Goal: Task Accomplishment & Management: Use online tool/utility

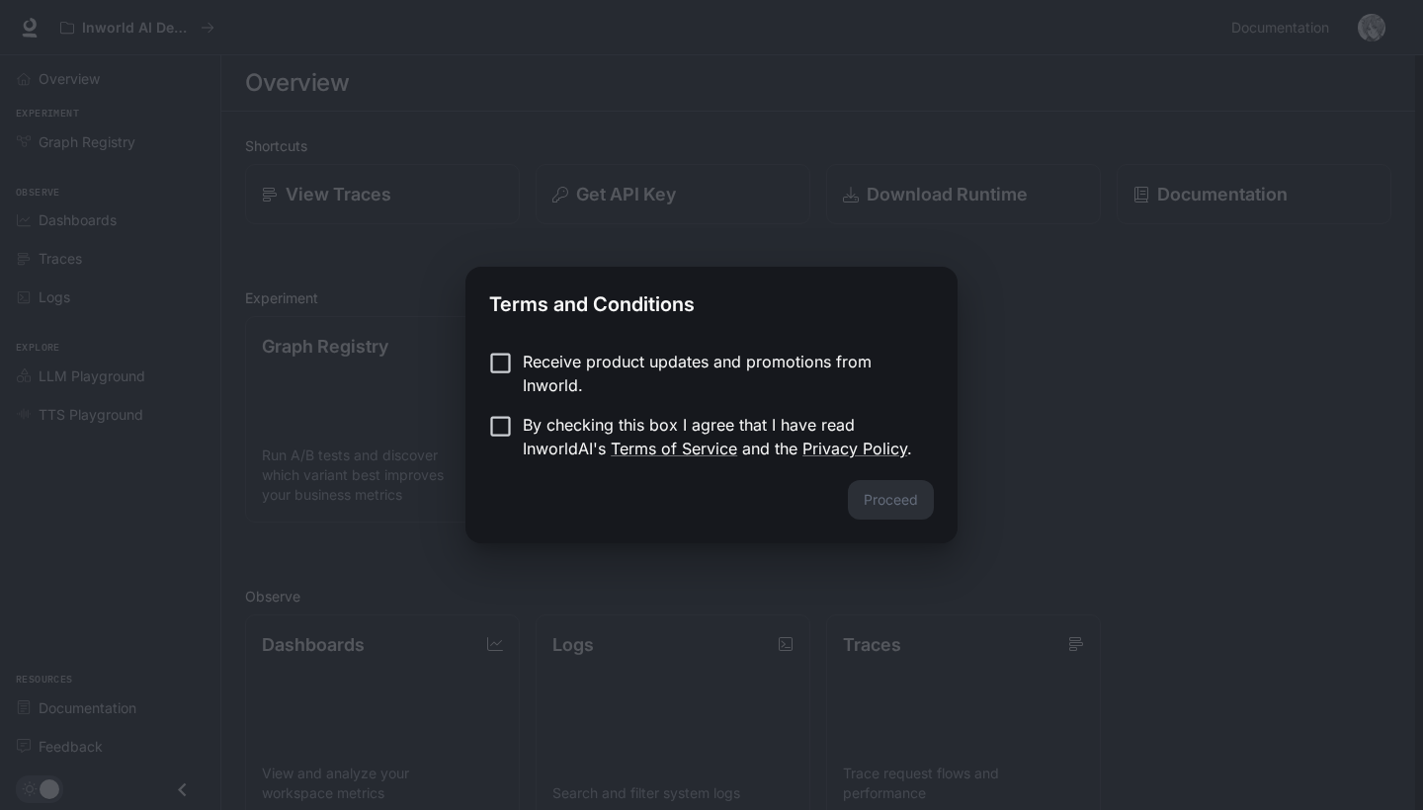
click at [487, 340] on div "Receive product updates and promotions from Inworld. By checking this box I agr…" at bounding box center [712, 407] width 492 height 146
click at [898, 509] on button "Proceed" at bounding box center [891, 500] width 86 height 40
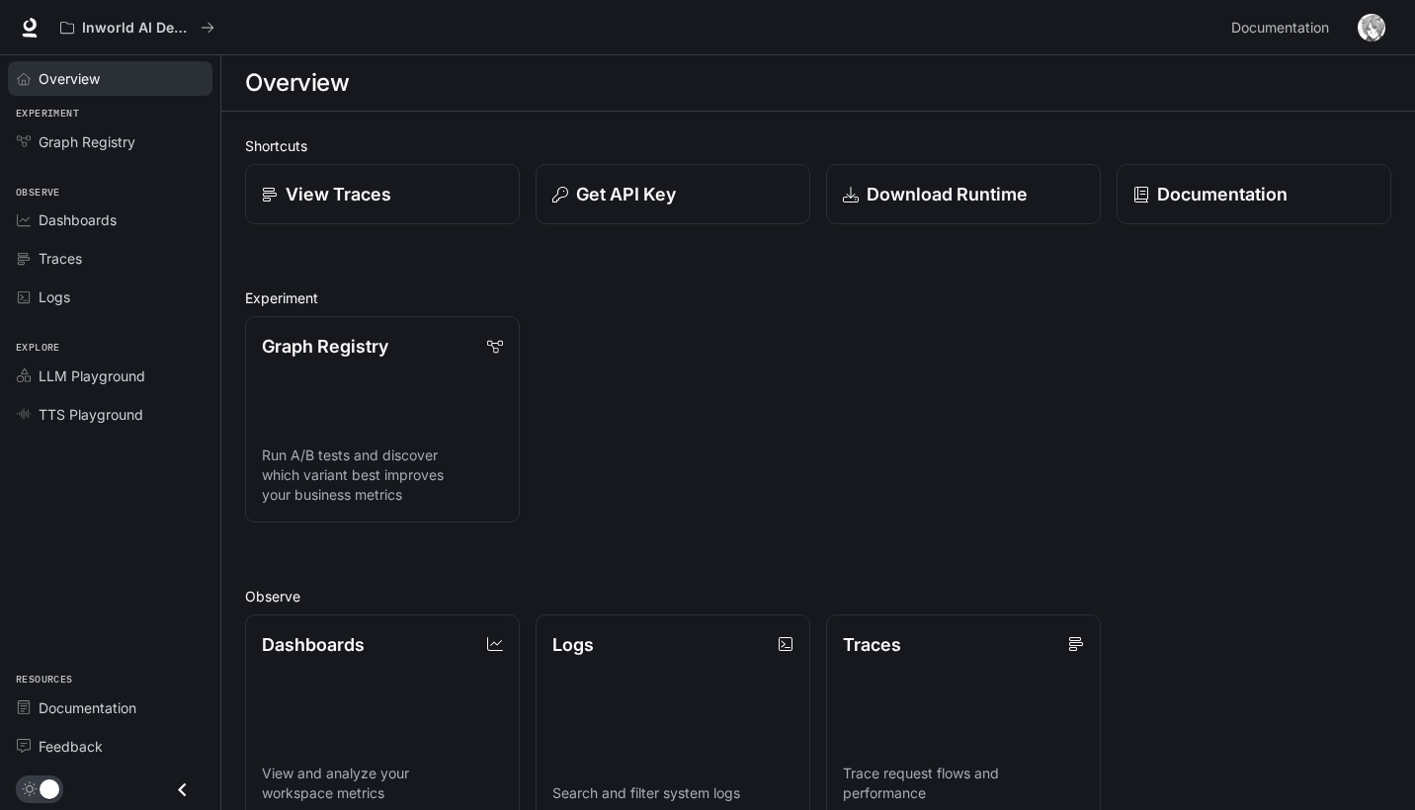
click at [140, 69] on div "Overview" at bounding box center [121, 78] width 165 height 21
click at [134, 90] on link "Overview" at bounding box center [110, 78] width 205 height 35
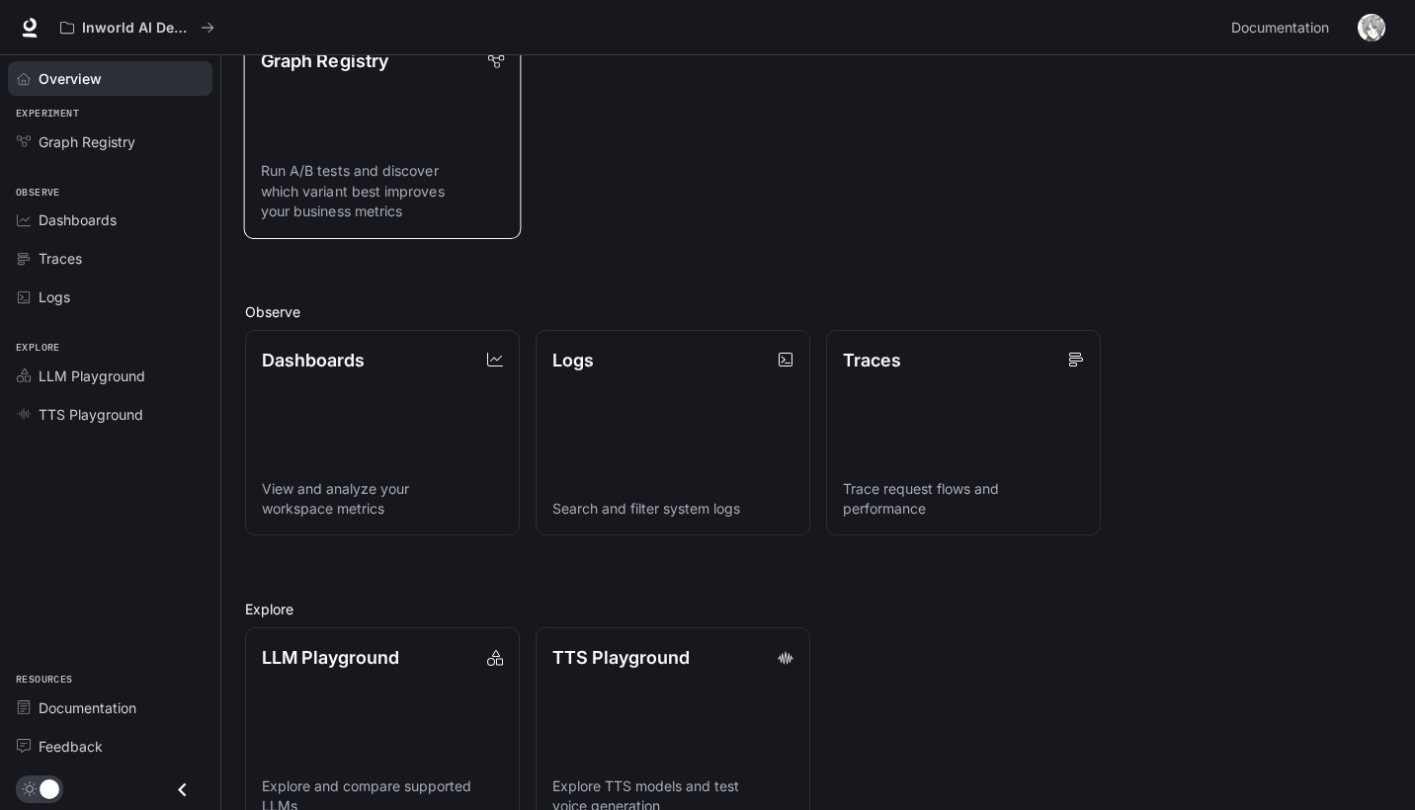
scroll to position [286, 0]
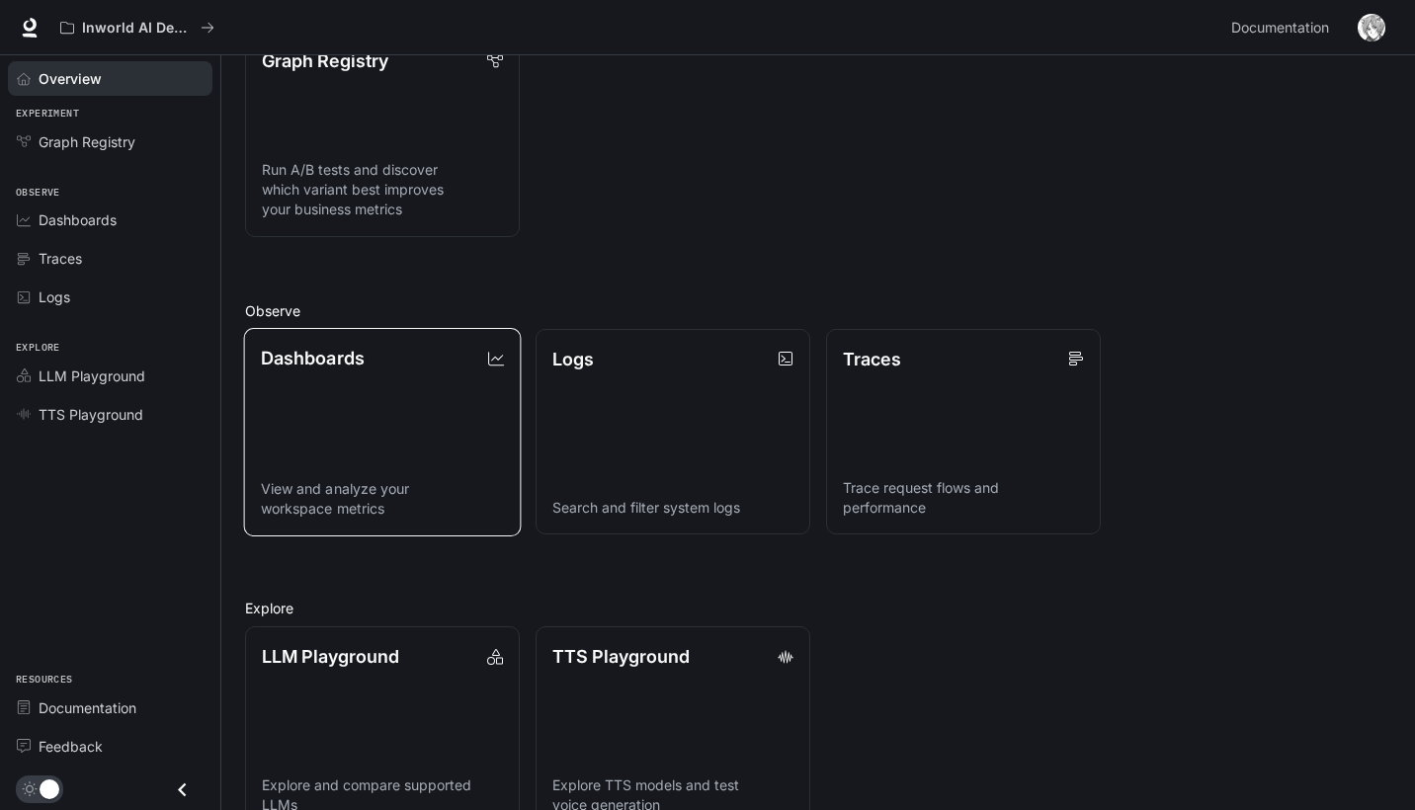
click at [401, 389] on link "Dashboards View and analyze your workspace metrics" at bounding box center [383, 431] width 278 height 209
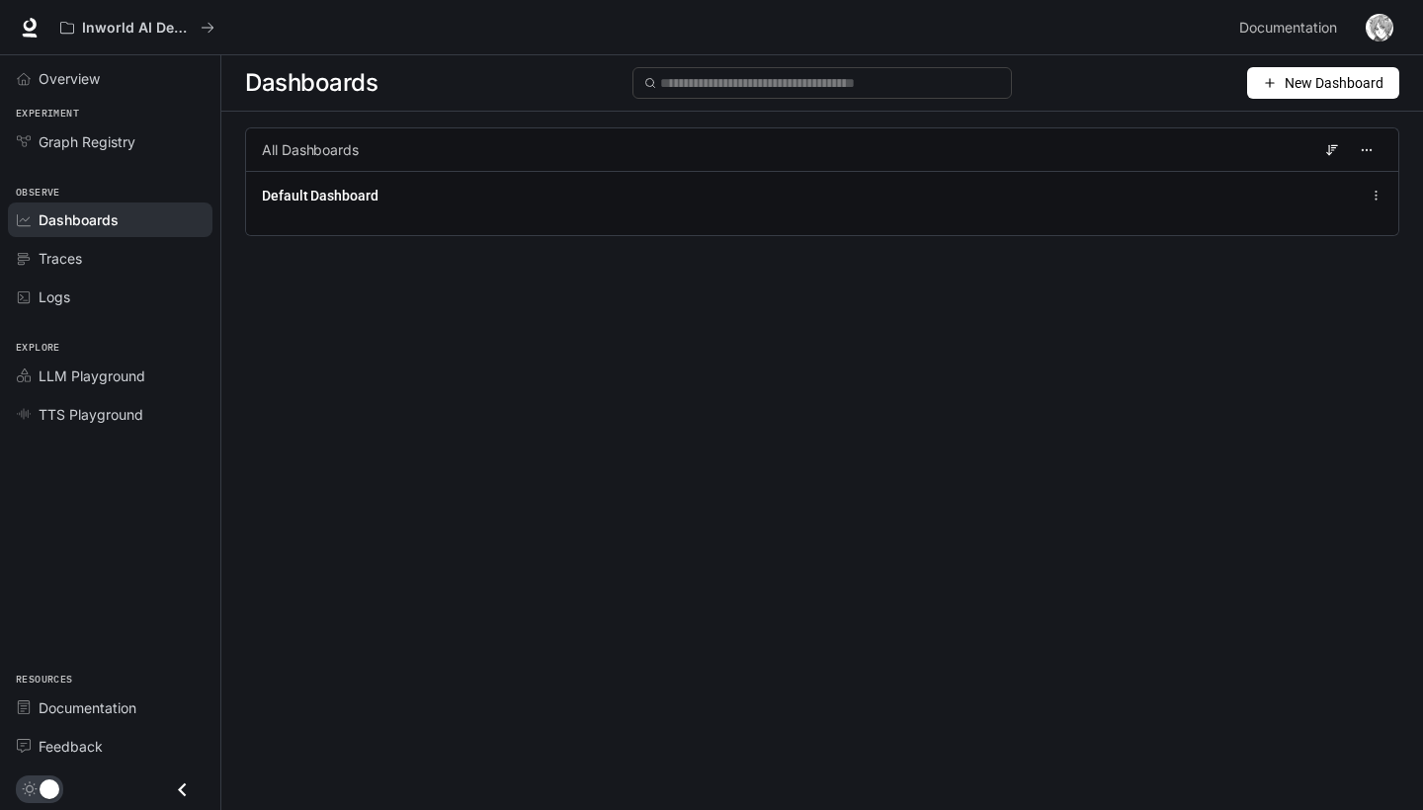
click at [1339, 76] on span "New Dashboard" at bounding box center [1334, 83] width 99 height 22
click at [1285, 123] on div "Create dashboard" at bounding box center [1301, 126] width 164 height 22
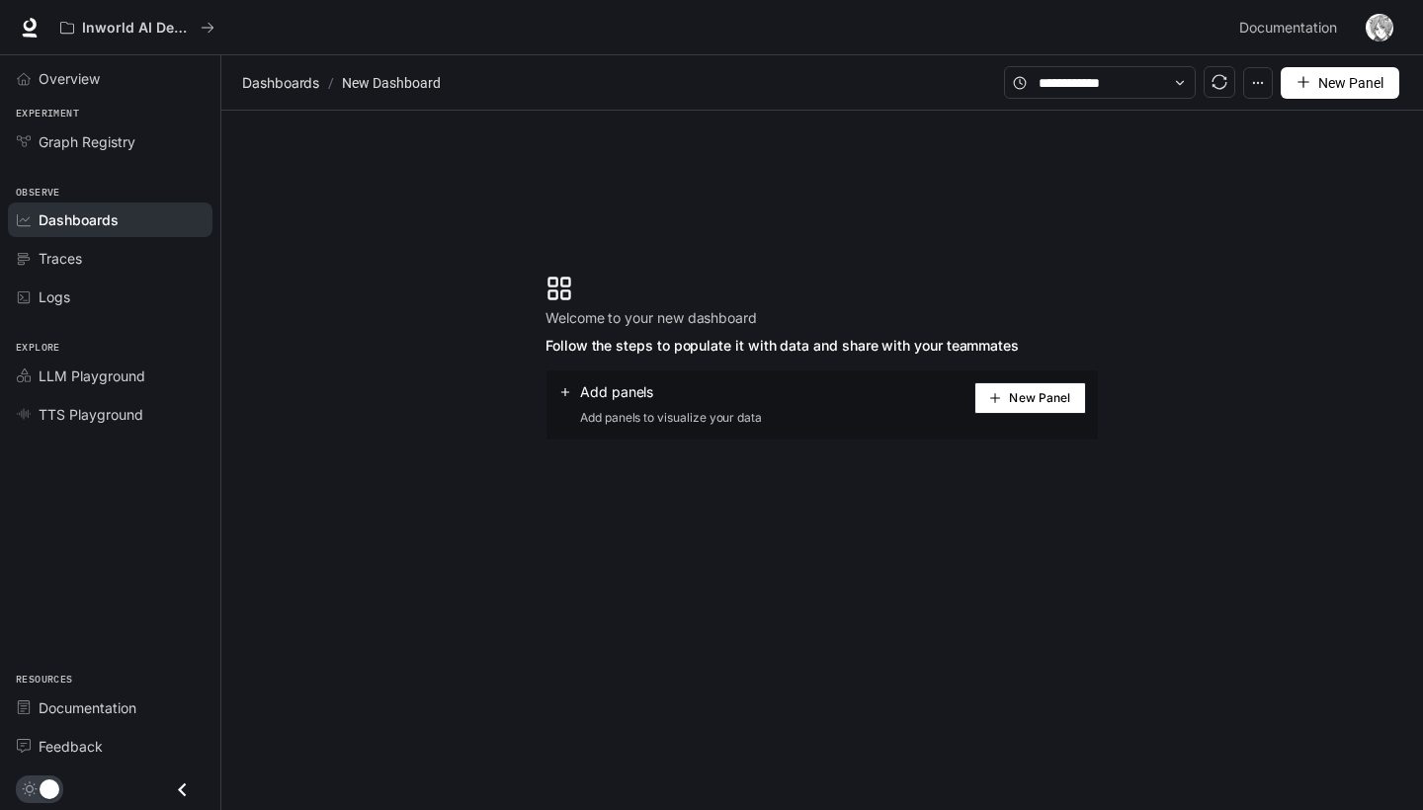
click at [1023, 400] on span "New Panel" at bounding box center [1039, 398] width 61 height 10
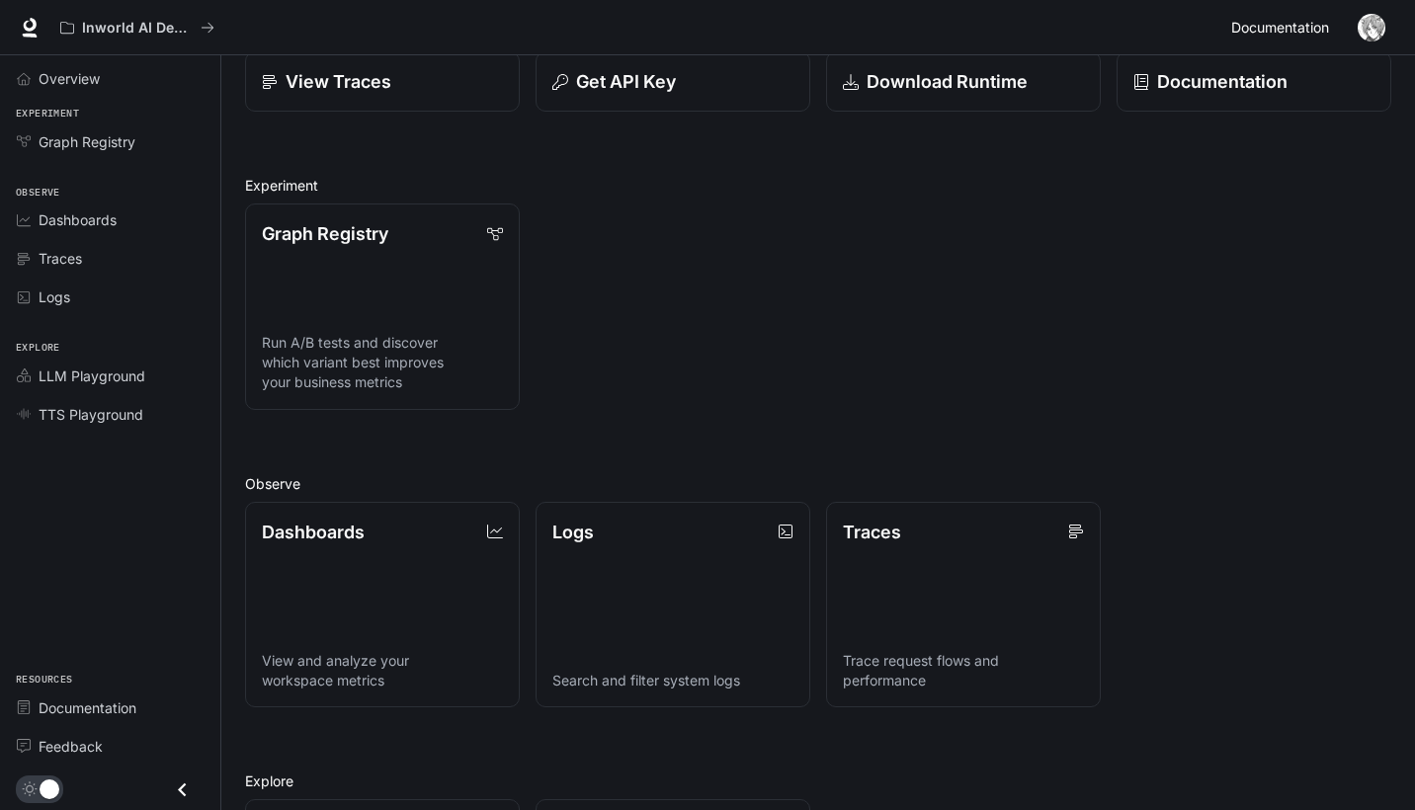
scroll to position [42, 0]
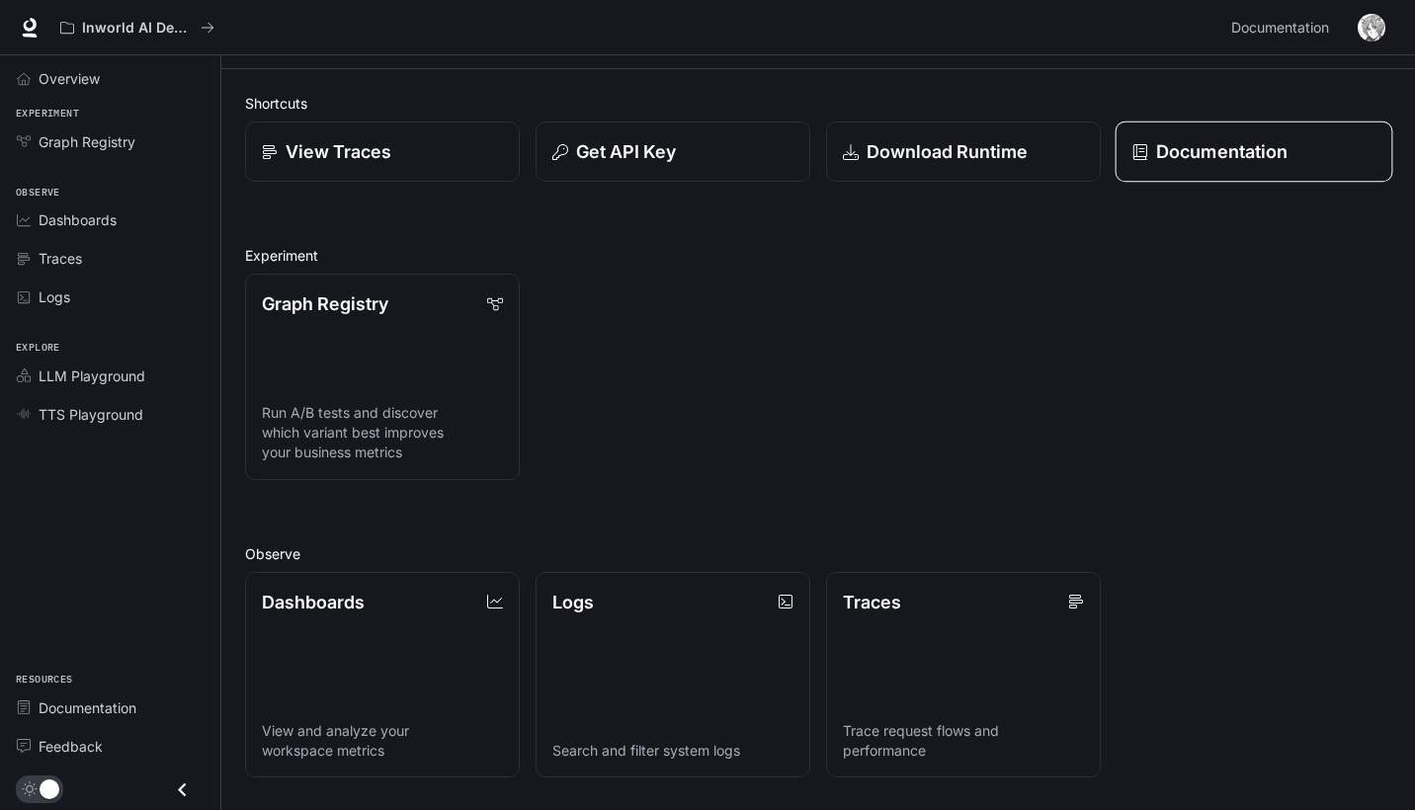
click at [1211, 128] on link "Documentation" at bounding box center [1255, 152] width 278 height 61
